Goal: Task Accomplishment & Management: Manage account settings

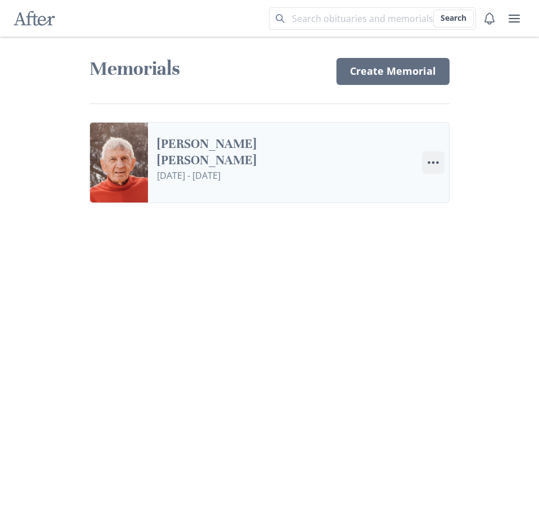
click at [437, 164] on icon "Menu" at bounding box center [434, 163] width 14 height 14
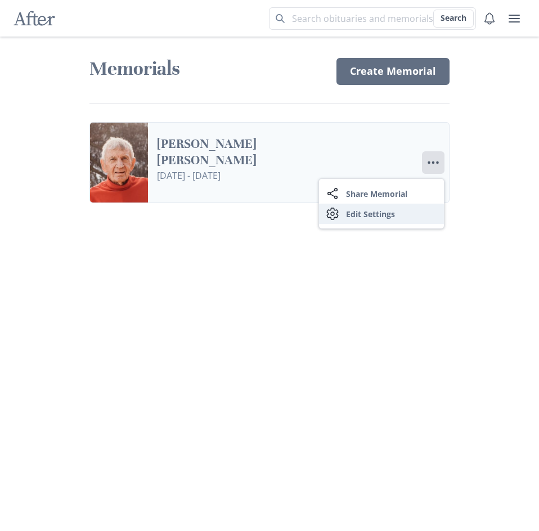
click at [398, 210] on link "Settings Edit Settings" at bounding box center [381, 214] width 125 height 20
select select "4"
select select "8"
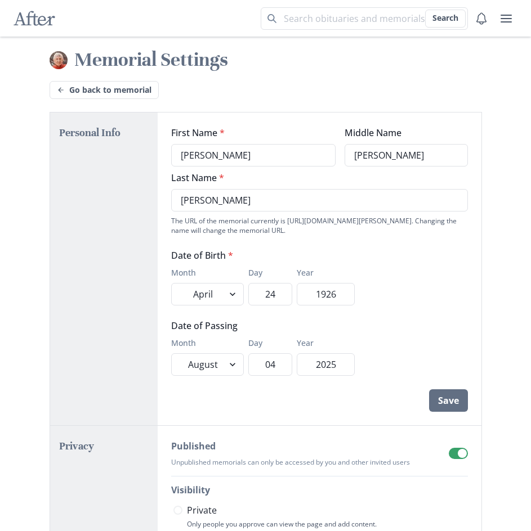
drag, startPoint x: 226, startPoint y: 200, endPoint x: 137, endPoint y: 209, distance: 89.9
click at [137, 209] on div "Personal Info First Name * [PERSON_NAME] Name [PERSON_NAME] Last Name * [PERSON…" at bounding box center [266, 269] width 432 height 314
type input "D"
type input "[PERSON_NAME]"
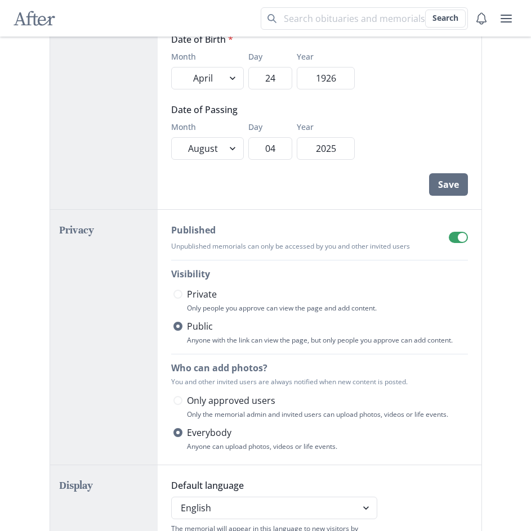
scroll to position [225, 0]
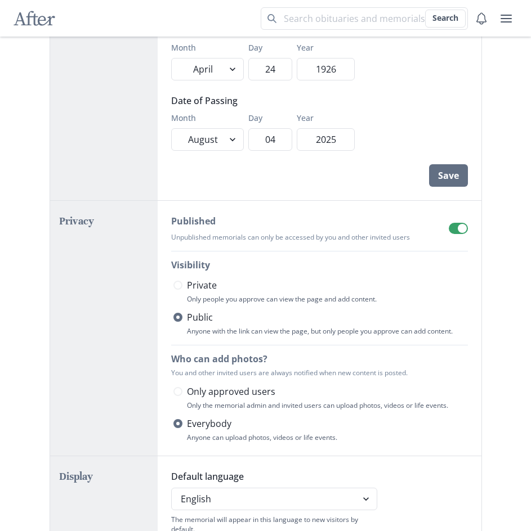
click at [183, 287] on label "Private" at bounding box center [320, 286] width 294 height 14
click at [173, 286] on input "Private" at bounding box center [173, 285] width 1 height 1
radio input "true"
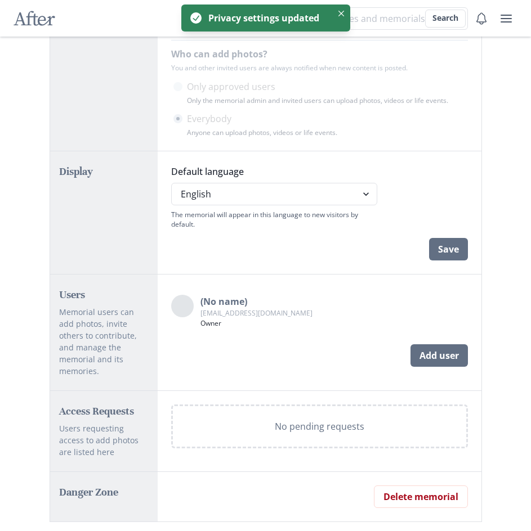
scroll to position [547, 0]
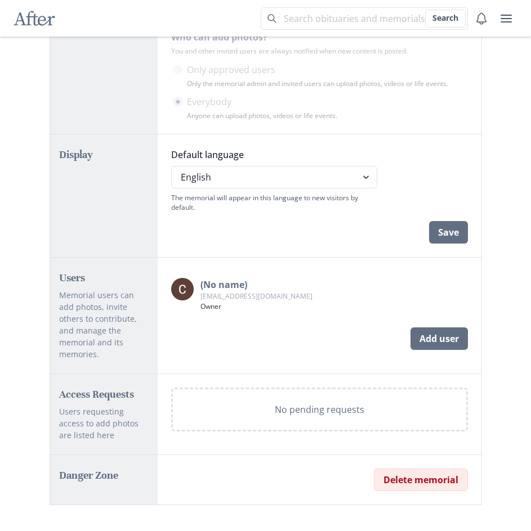
click at [426, 469] on button "Delete memorial" at bounding box center [421, 480] width 94 height 23
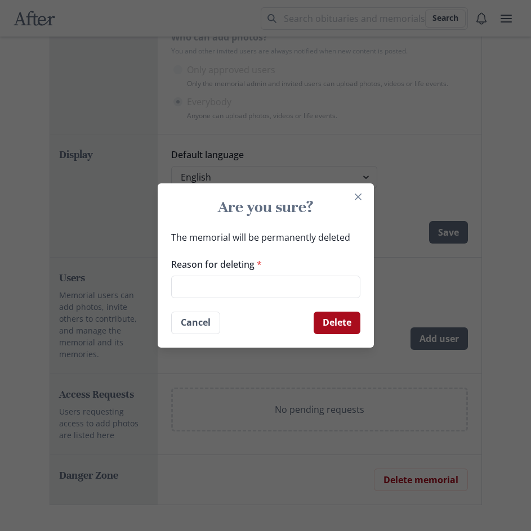
click at [341, 325] on button "Delete" at bounding box center [336, 323] width 47 height 23
click at [266, 285] on input "Reason for deleting *" at bounding box center [265, 287] width 189 height 23
type input "f"
type input "dont like"
click at [350, 330] on button "Delete" at bounding box center [336, 323] width 47 height 23
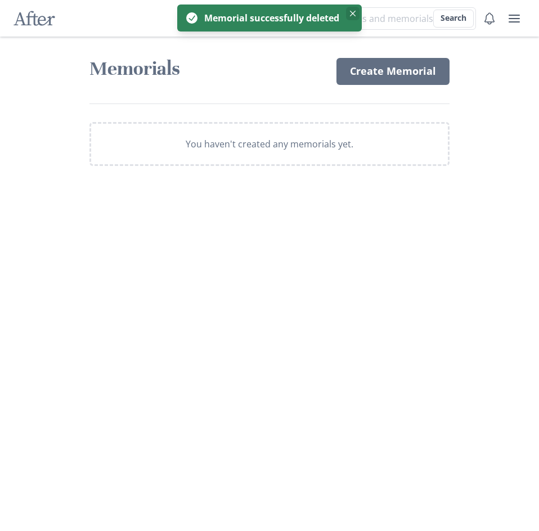
click at [352, 14] on icon "Close" at bounding box center [353, 14] width 6 height 6
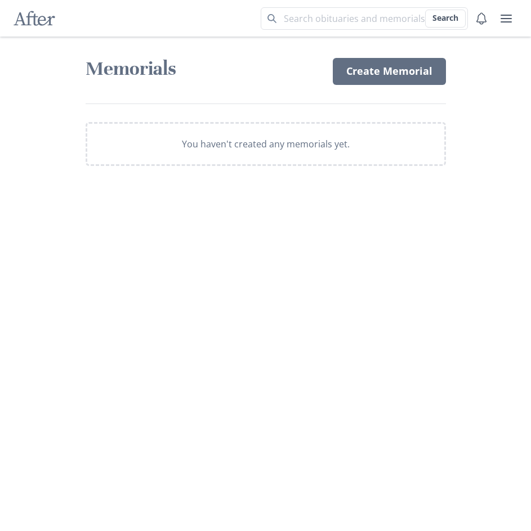
select select "4"
select select "8"
